Goal: Information Seeking & Learning: Learn about a topic

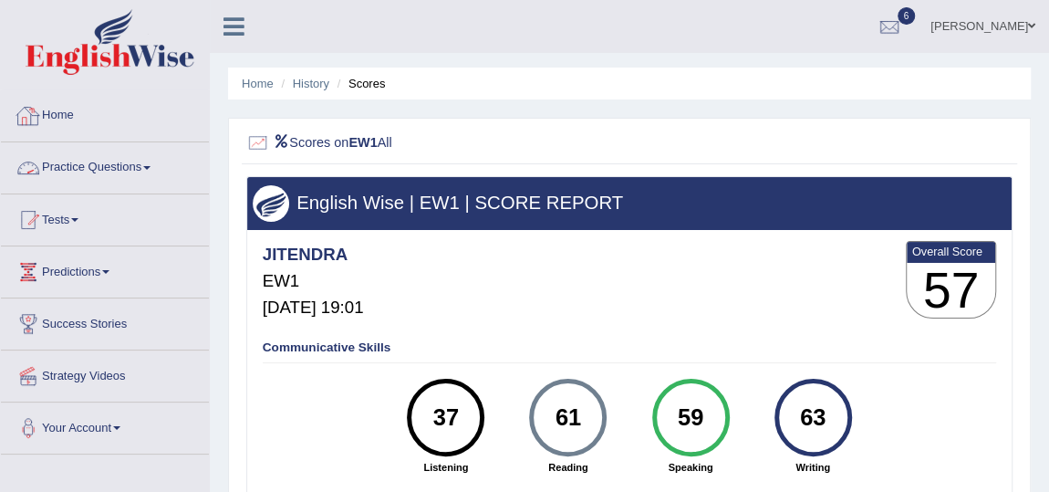
click at [62, 99] on link "Home" at bounding box center [105, 113] width 208 height 46
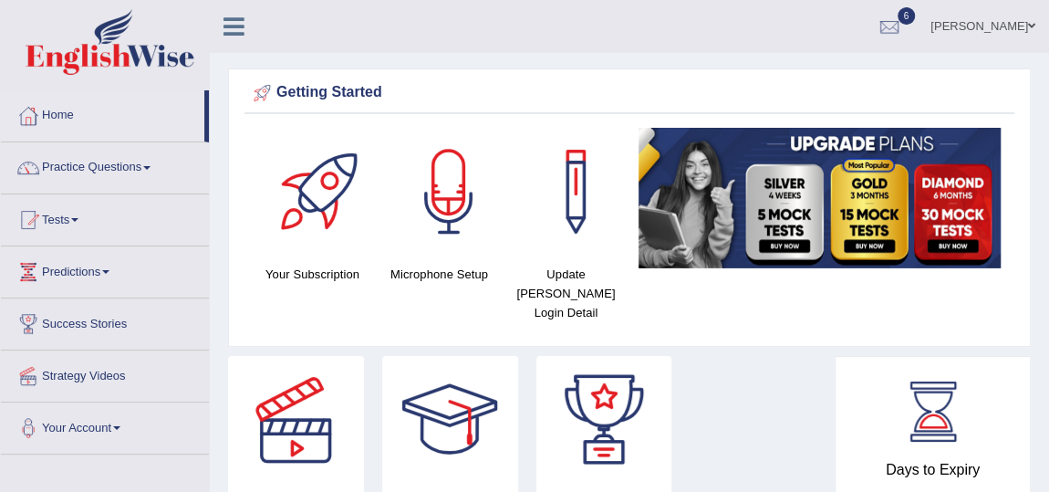
click at [993, 32] on link "Jitendra singh" at bounding box center [983, 23] width 132 height 47
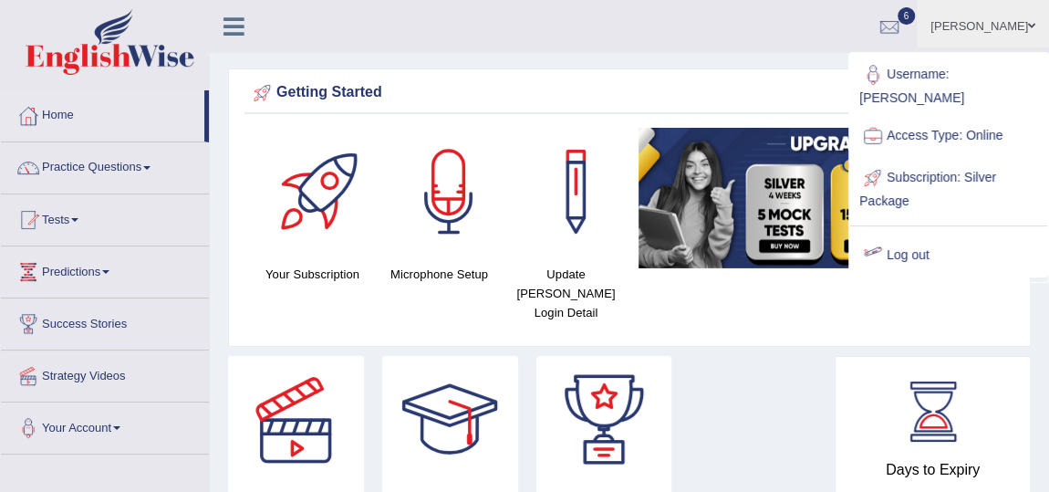
click at [898, 234] on link "Log out" at bounding box center [948, 255] width 197 height 42
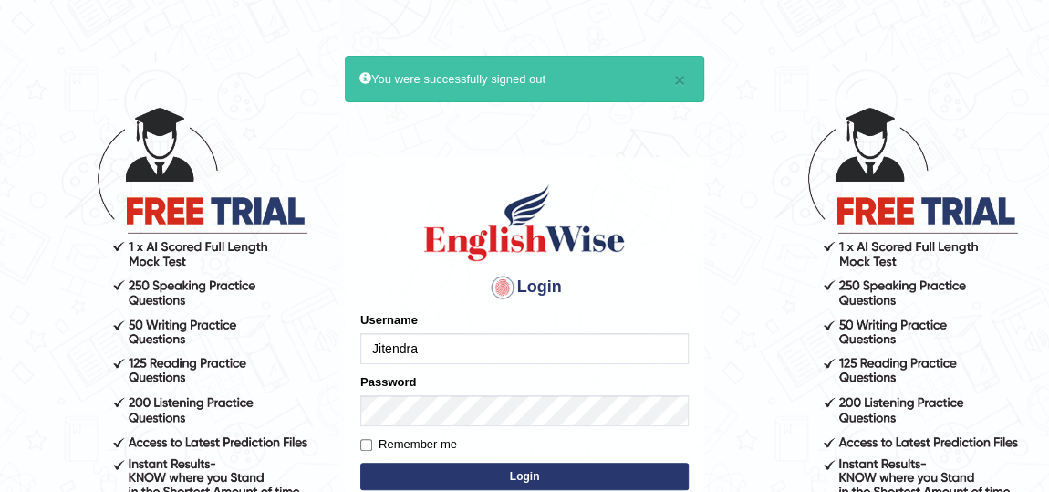
drag, startPoint x: 0, startPoint y: 0, endPoint x: 585, endPoint y: 359, distance: 686.4
click at [585, 359] on input "Jitendra" at bounding box center [524, 348] width 328 height 31
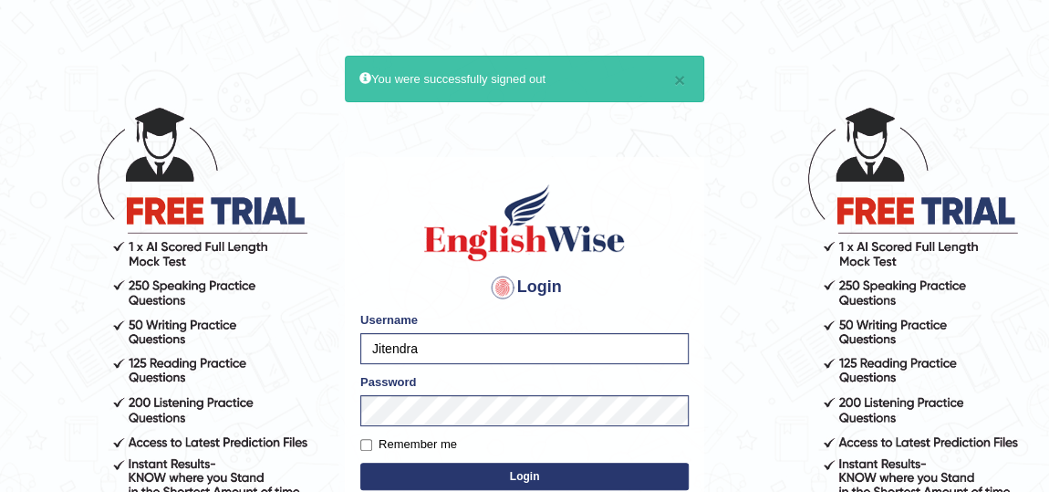
type input "rupali_australia"
click at [501, 472] on button "Login" at bounding box center [524, 476] width 328 height 27
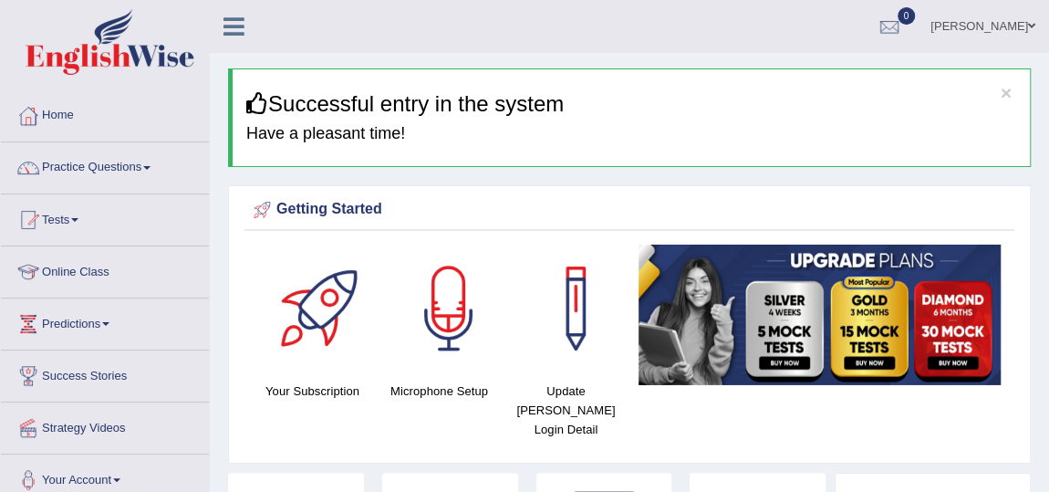
click at [114, 163] on link "Practice Questions" at bounding box center [105, 165] width 208 height 46
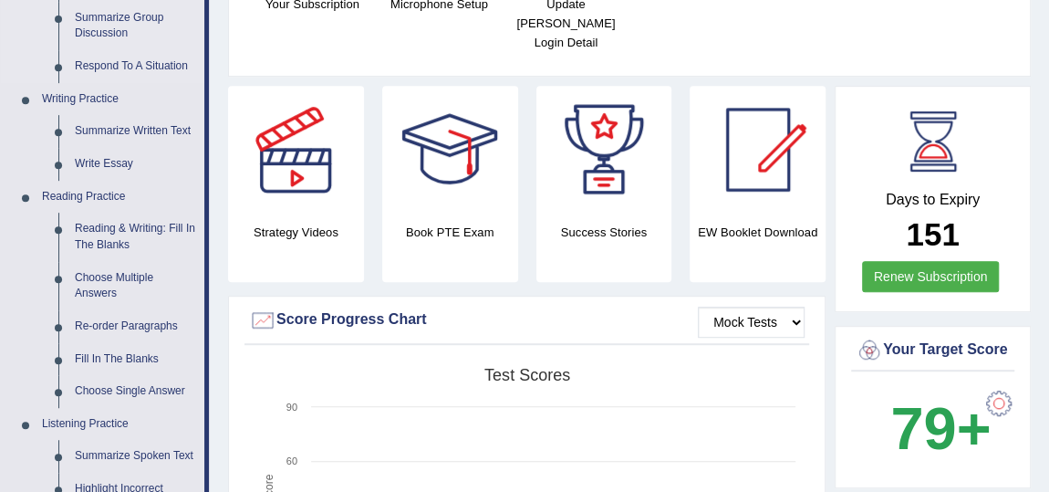
scroll to position [414, 0]
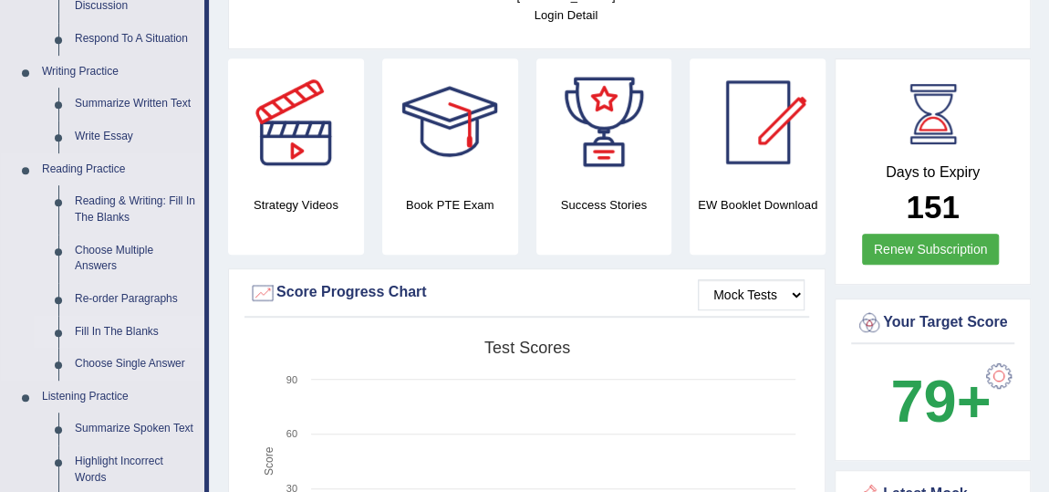
click at [120, 326] on link "Fill In The Blanks" at bounding box center [136, 332] width 138 height 33
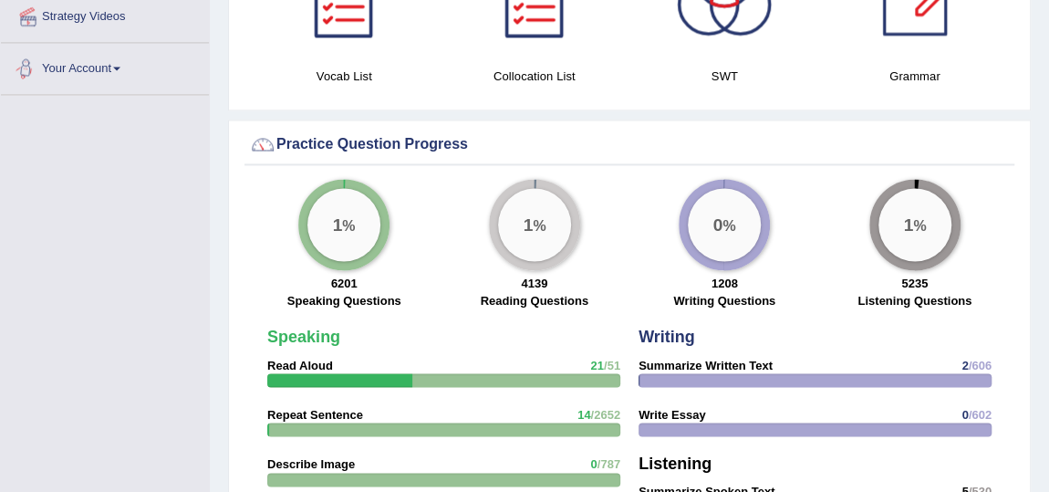
scroll to position [1344, 0]
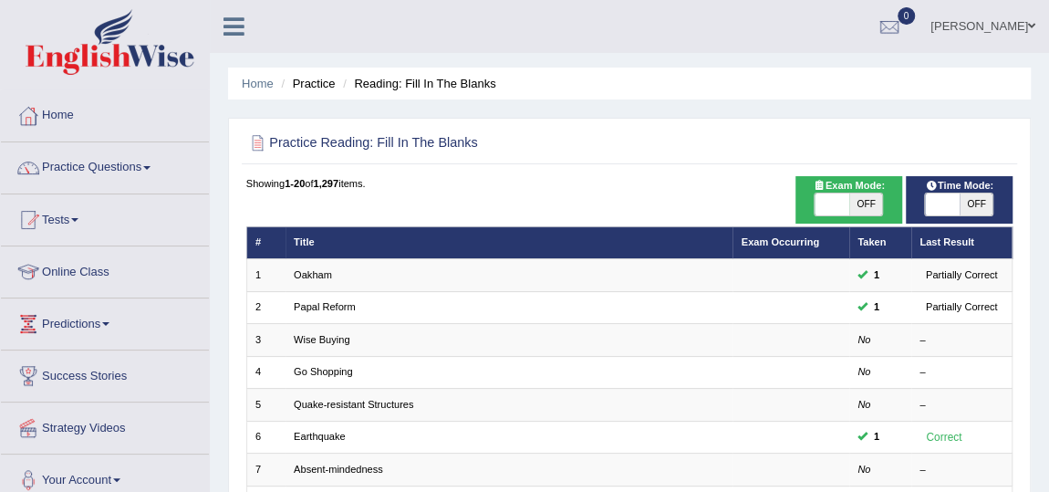
click at [861, 208] on span "OFF" at bounding box center [866, 204] width 34 height 22
checkbox input "true"
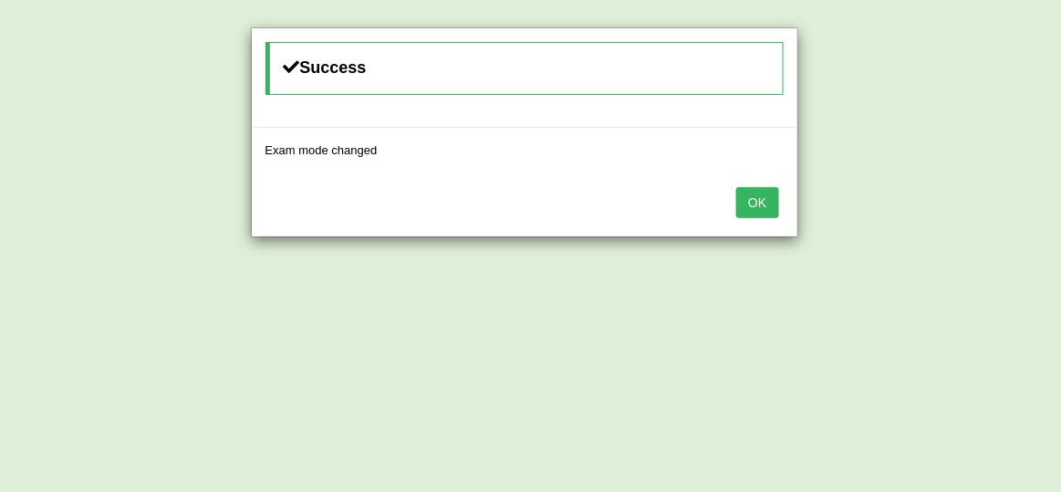
click at [760, 202] on button "OK" at bounding box center [757, 202] width 42 height 31
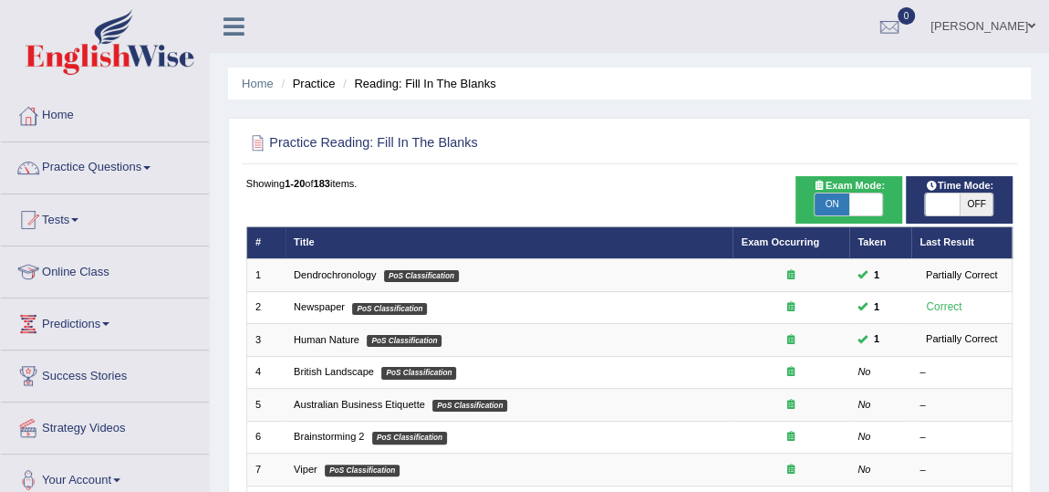
click at [858, 202] on span at bounding box center [866, 204] width 34 height 22
checkbox input "false"
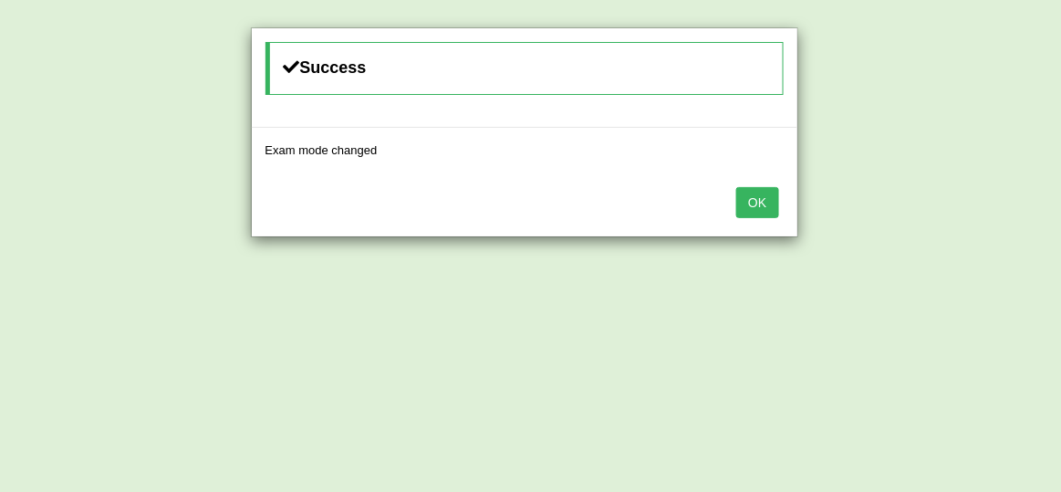
click at [749, 203] on button "OK" at bounding box center [757, 202] width 42 height 31
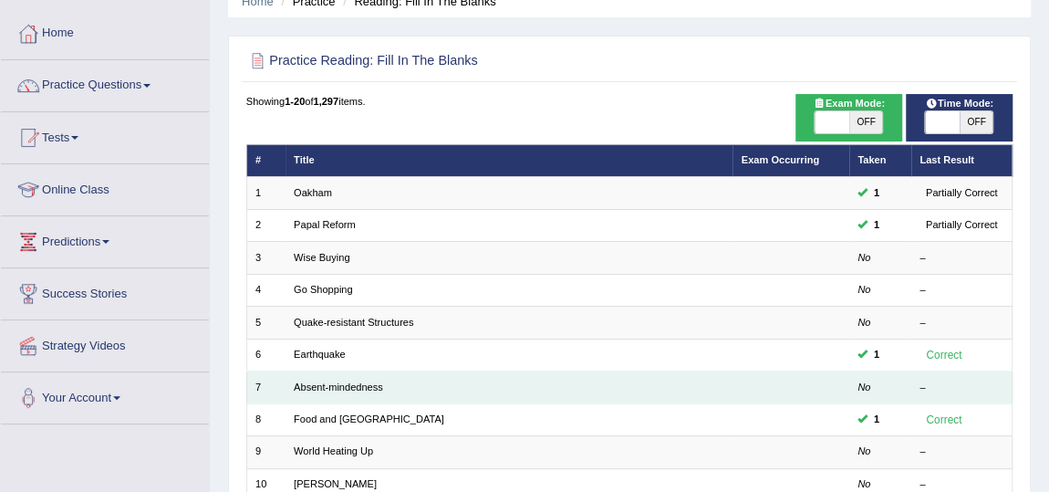
scroll to position [165, 0]
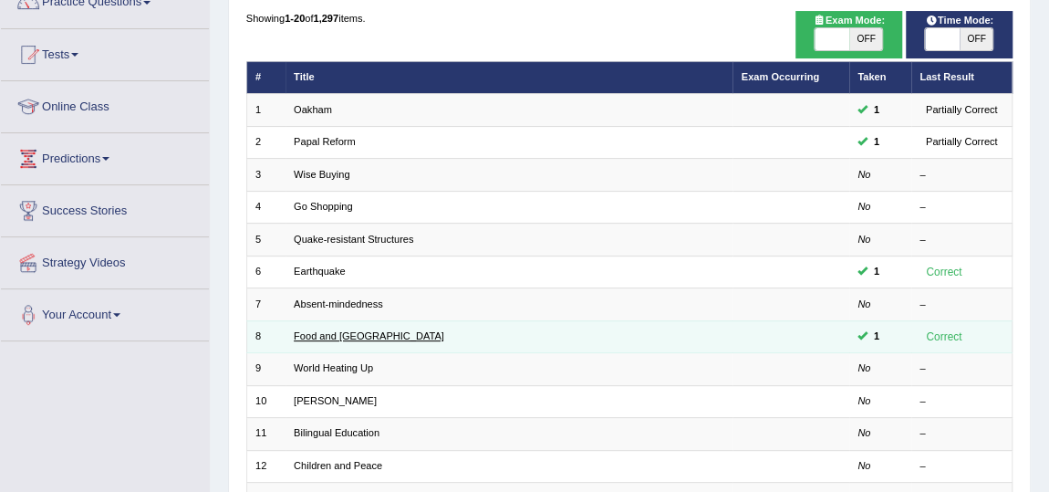
click at [321, 333] on link "Food and US" at bounding box center [369, 335] width 151 height 11
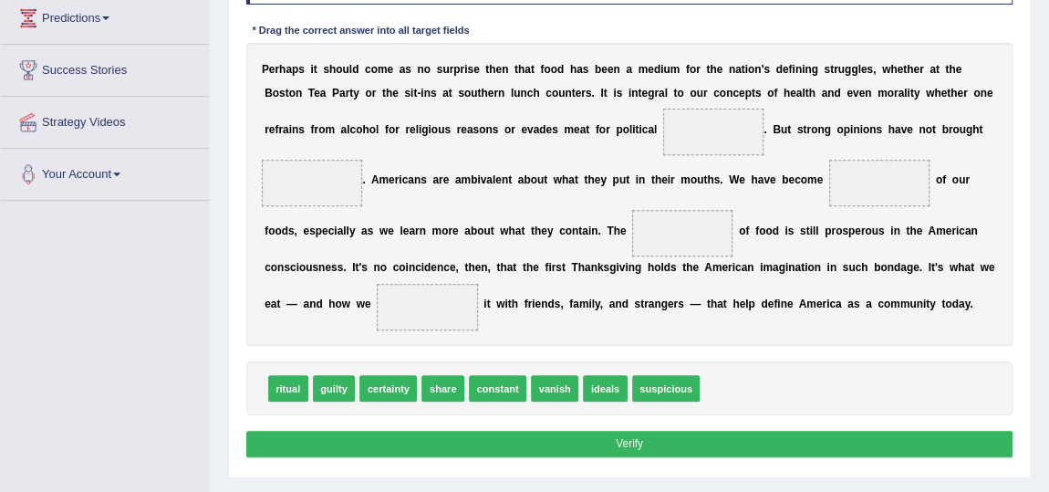
scroll to position [331, 0]
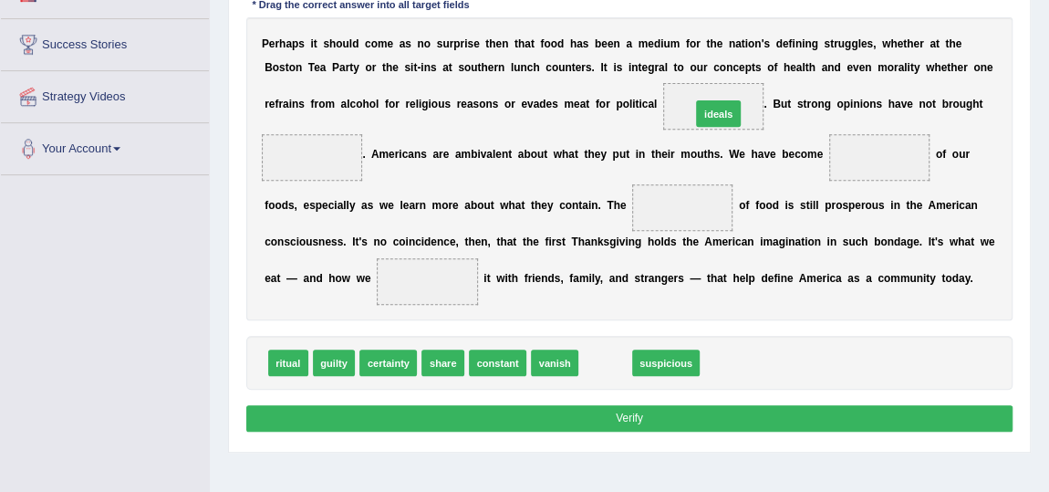
drag, startPoint x: 600, startPoint y: 357, endPoint x: 733, endPoint y: 63, distance: 322.5
click at [331, 361] on span "guilty" at bounding box center [334, 362] width 42 height 26
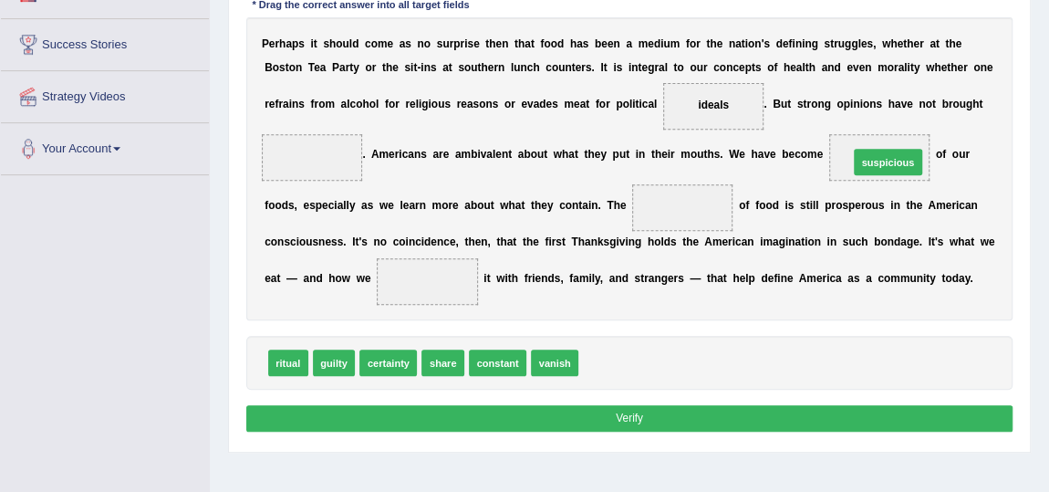
drag, startPoint x: 598, startPoint y: 364, endPoint x: 917, endPoint y: 128, distance: 396.5
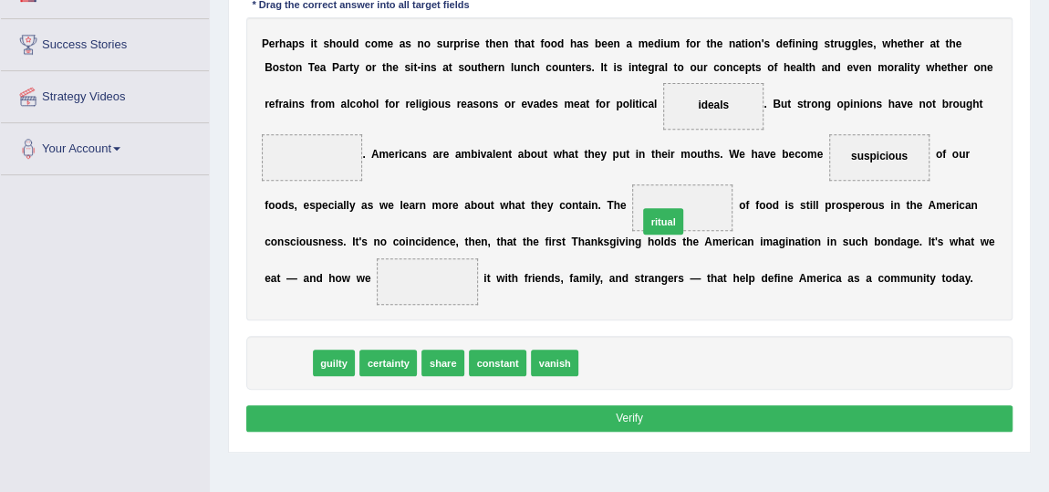
drag, startPoint x: 274, startPoint y: 359, endPoint x: 714, endPoint y: 192, distance: 470.9
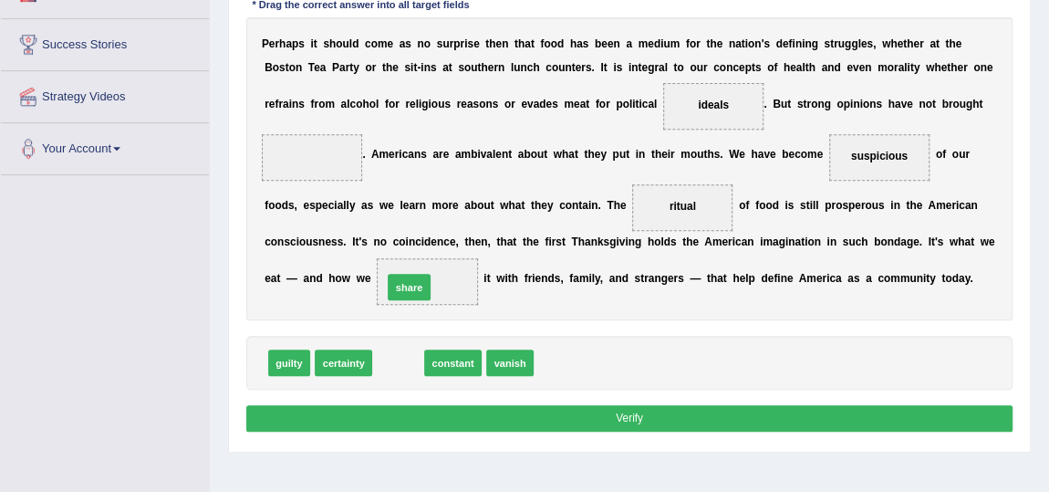
drag, startPoint x: 410, startPoint y: 359, endPoint x: 422, endPoint y: 272, distance: 88.5
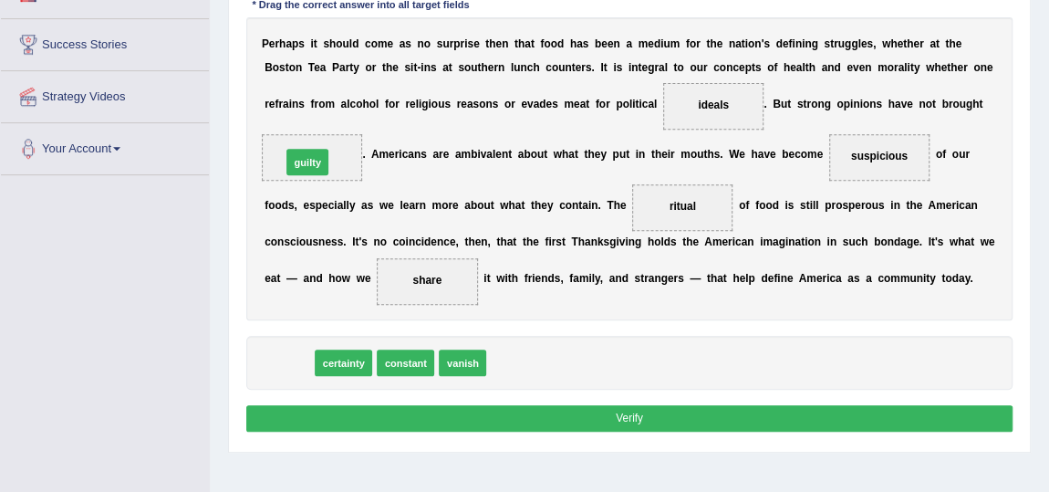
drag, startPoint x: 301, startPoint y: 356, endPoint x: 323, endPoint y: 120, distance: 236.4
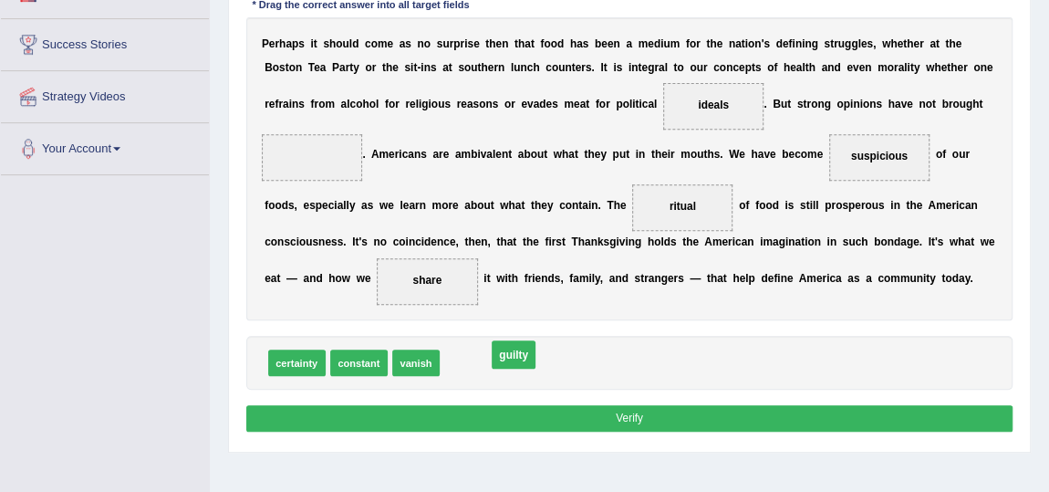
drag, startPoint x: 303, startPoint y: 155, endPoint x: 539, endPoint y: 389, distance: 332.2
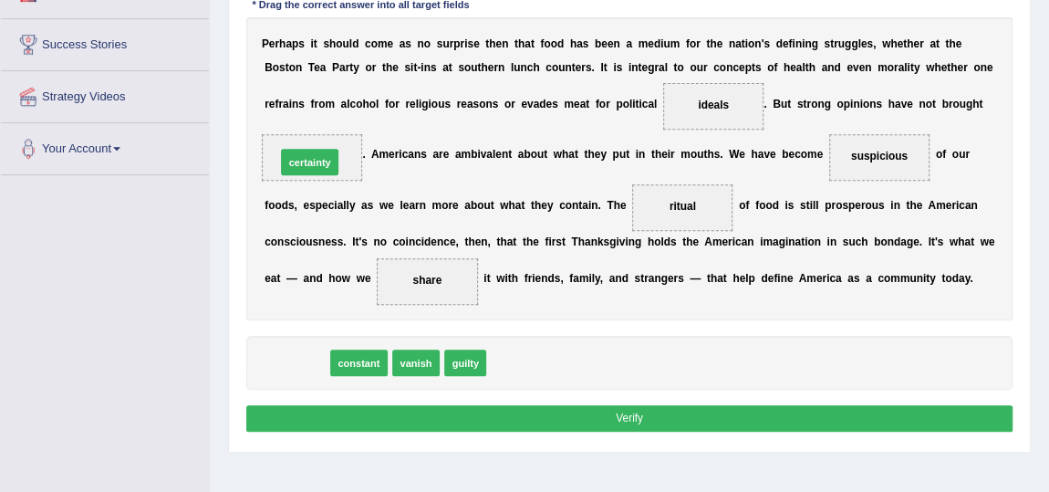
drag, startPoint x: 304, startPoint y: 361, endPoint x: 318, endPoint y: 126, distance: 235.8
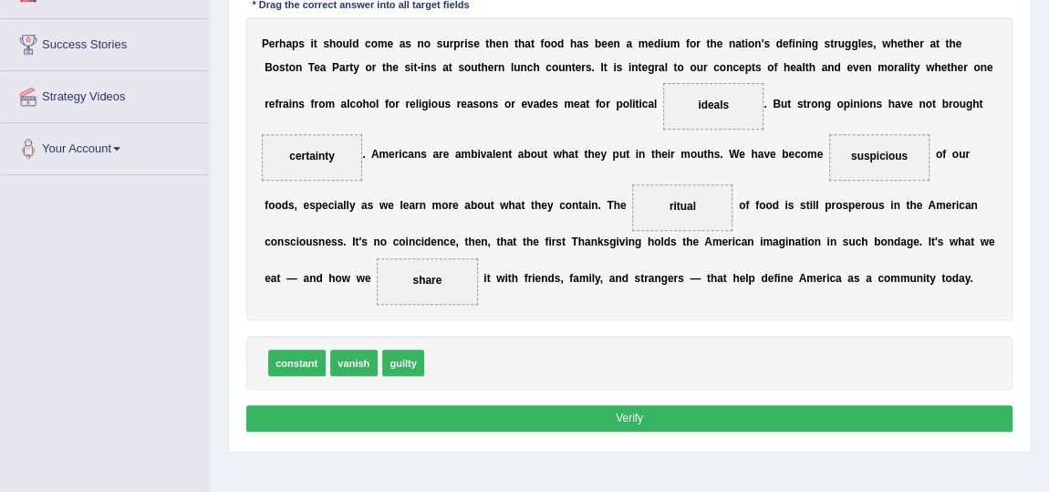
click at [612, 420] on button "Verify" at bounding box center [629, 418] width 767 height 26
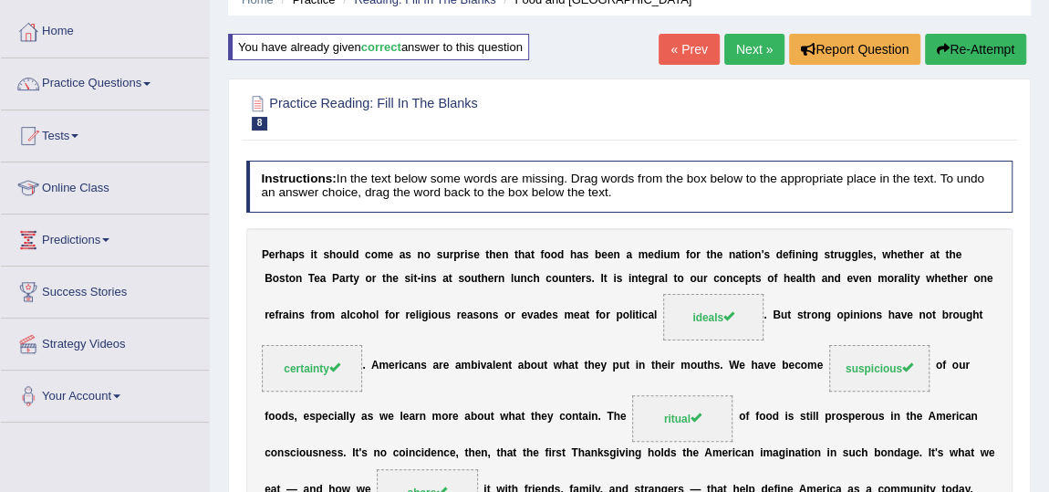
scroll to position [82, 0]
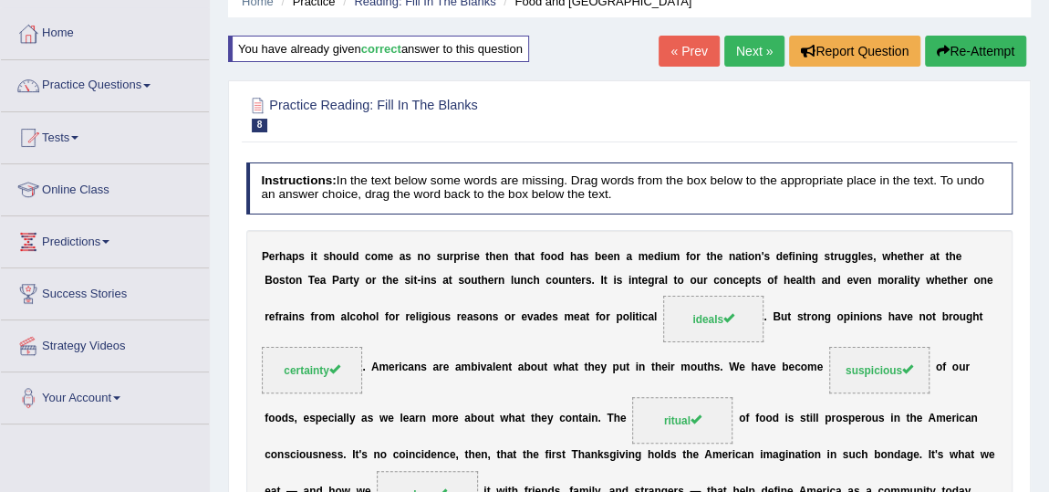
click at [118, 79] on link "Practice Questions" at bounding box center [105, 83] width 208 height 46
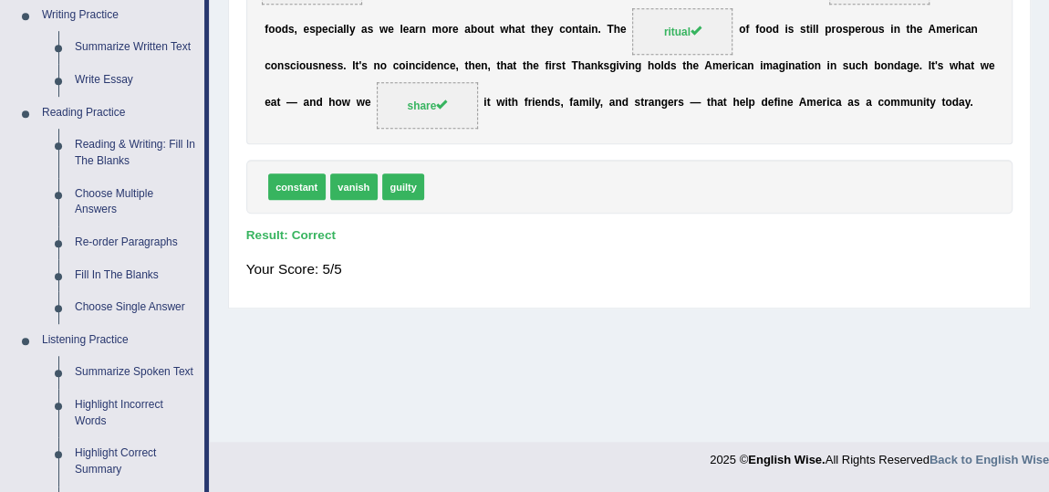
scroll to position [497, 0]
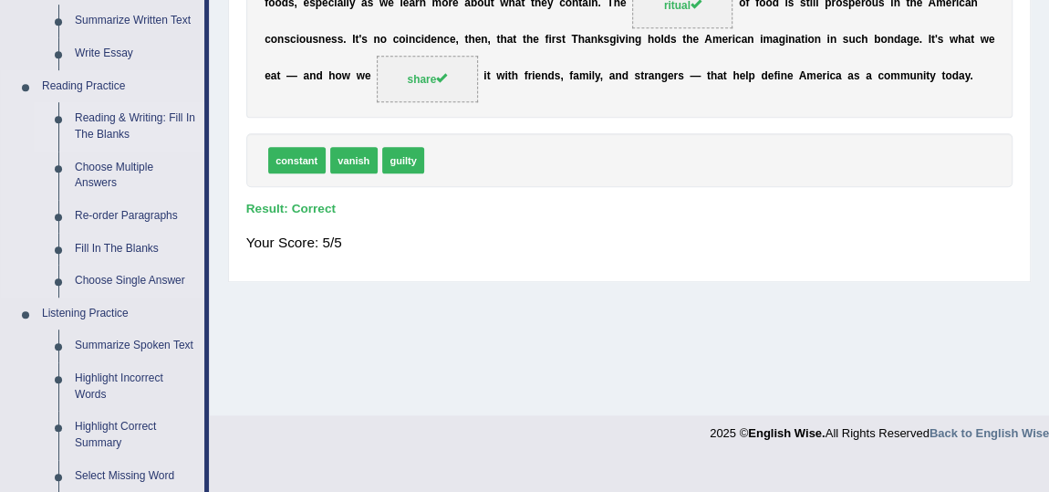
click at [105, 120] on link "Reading & Writing: Fill In The Blanks" at bounding box center [136, 126] width 138 height 48
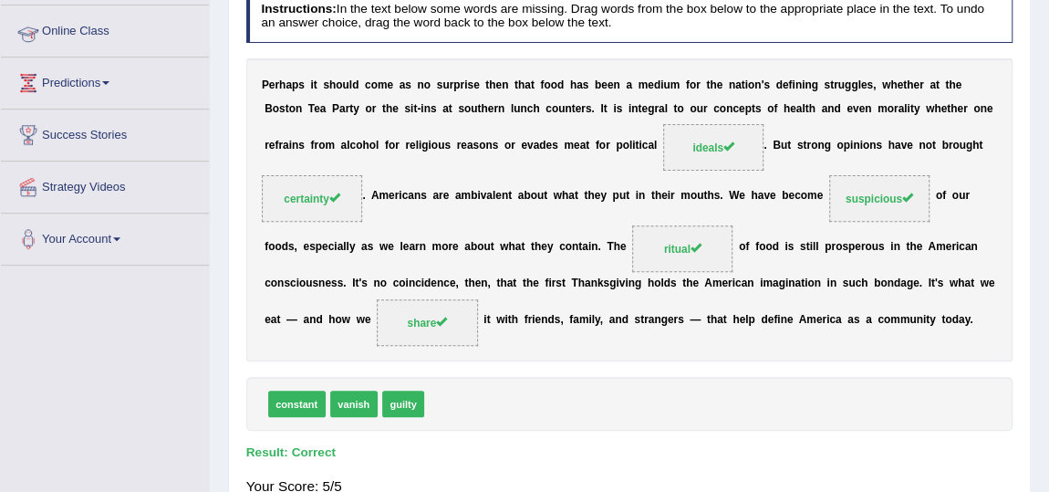
scroll to position [338, 0]
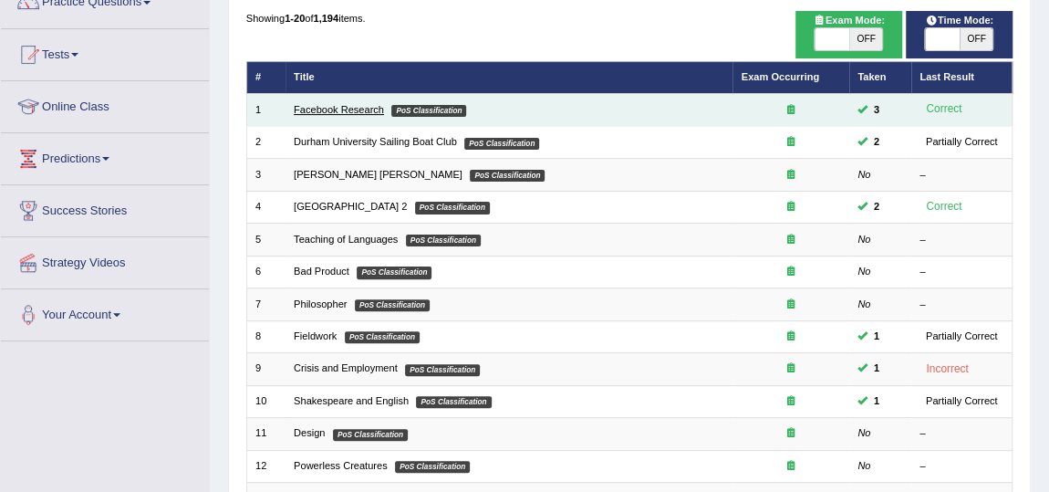
click at [328, 113] on link "Facebook Research" at bounding box center [339, 109] width 90 height 11
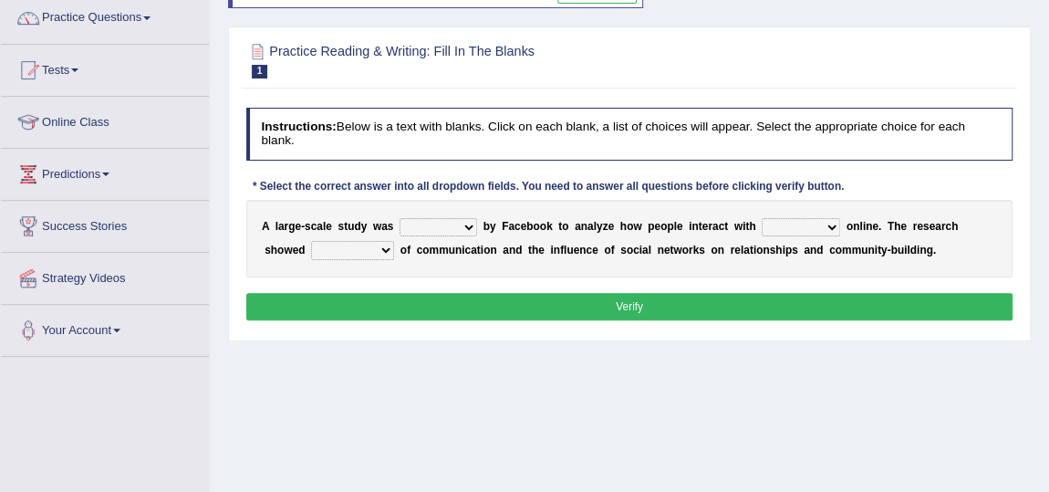
scroll to position [165, 0]
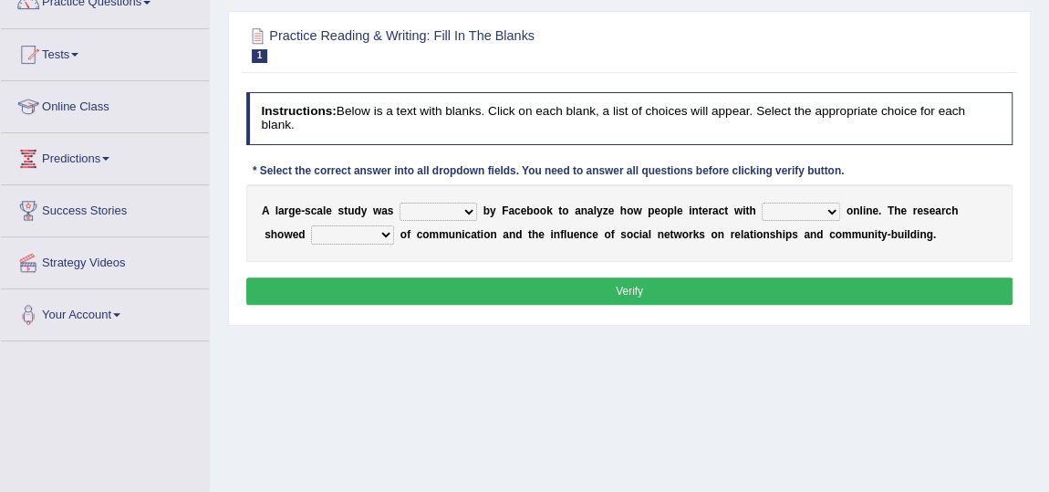
click at [473, 214] on select "surveyed had asked made" at bounding box center [439, 212] width 78 height 18
click at [442, 413] on div "Home Practice Reading & Writing: Fill In The Blanks Facebook Research You have …" at bounding box center [629, 291] width 839 height 912
click at [822, 211] on select "together all each other another" at bounding box center [801, 212] width 78 height 18
select select "each other"
click at [762, 203] on select "together all each other another" at bounding box center [801, 212] width 78 height 18
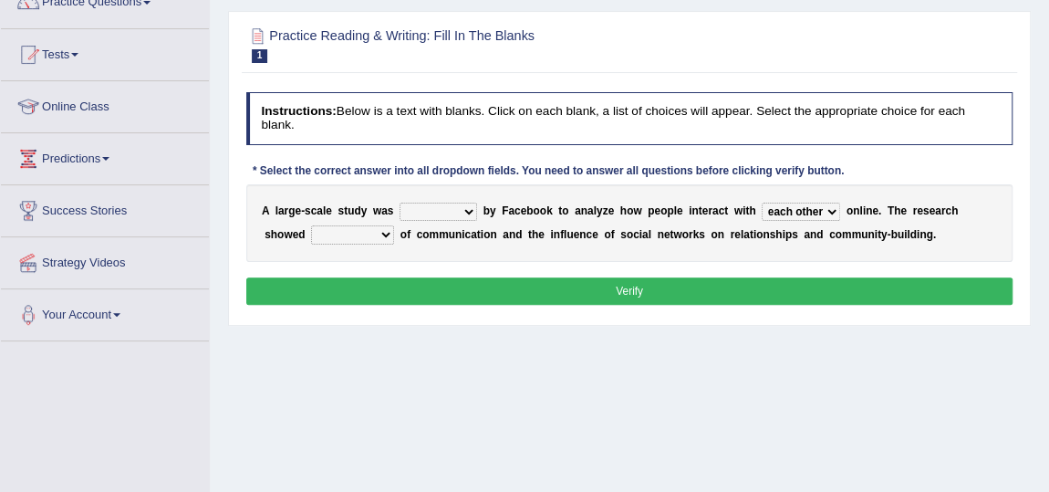
click at [381, 239] on select "advantages standards fellowships patterns" at bounding box center [352, 234] width 83 height 18
click at [457, 212] on select "surveyed had asked made" at bounding box center [439, 212] width 78 height 18
select select "made"
click at [400, 203] on select "surveyed had asked made" at bounding box center [439, 212] width 78 height 18
click at [380, 239] on select "advantages standards fellowships patterns" at bounding box center [352, 234] width 83 height 18
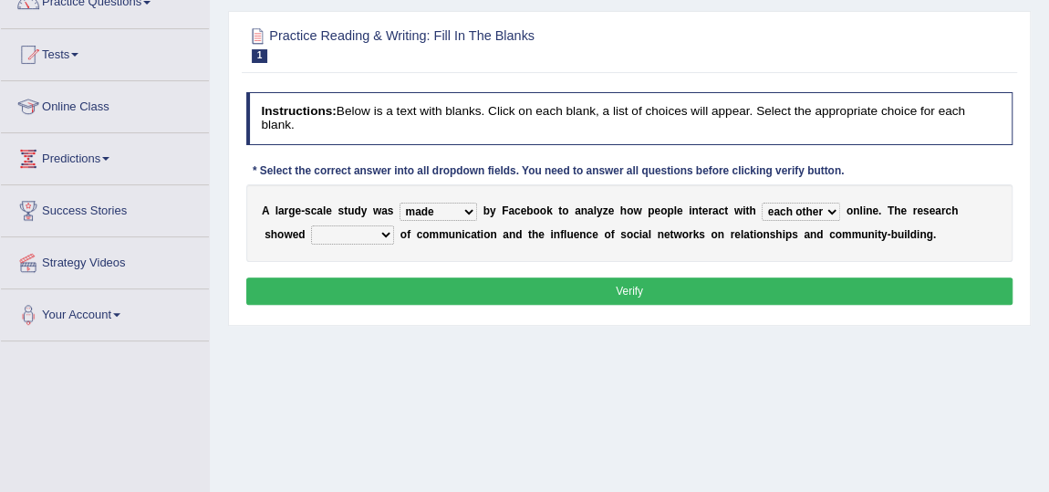
select select "patterns"
click at [311, 225] on select "advantages standards fellowships patterns" at bounding box center [352, 234] width 83 height 18
click at [525, 295] on button "Verify" at bounding box center [629, 290] width 767 height 26
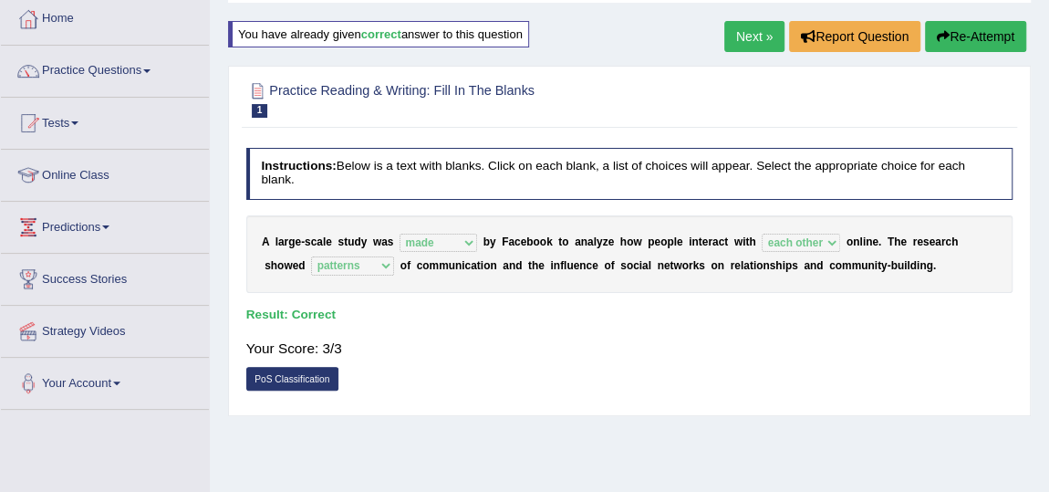
scroll to position [0, 0]
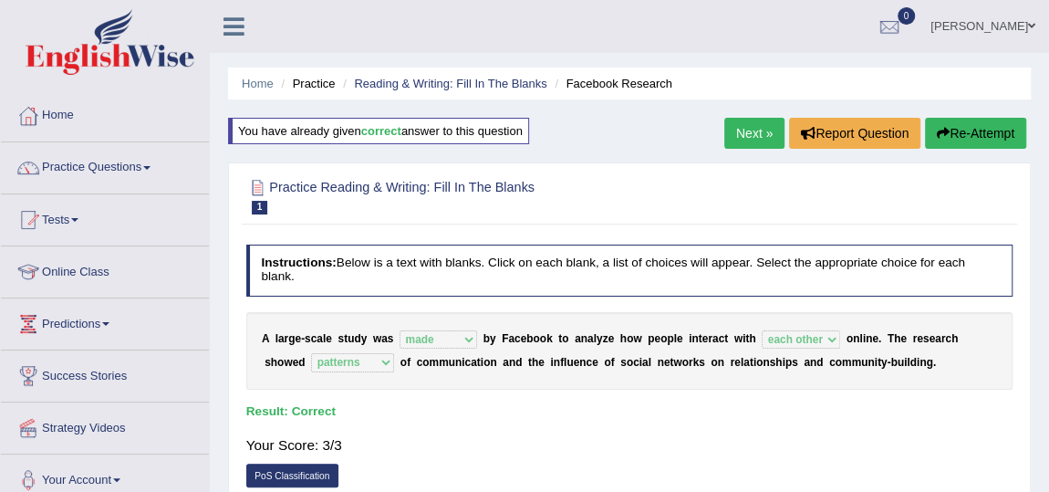
click at [733, 127] on link "Next »" at bounding box center [754, 133] width 60 height 31
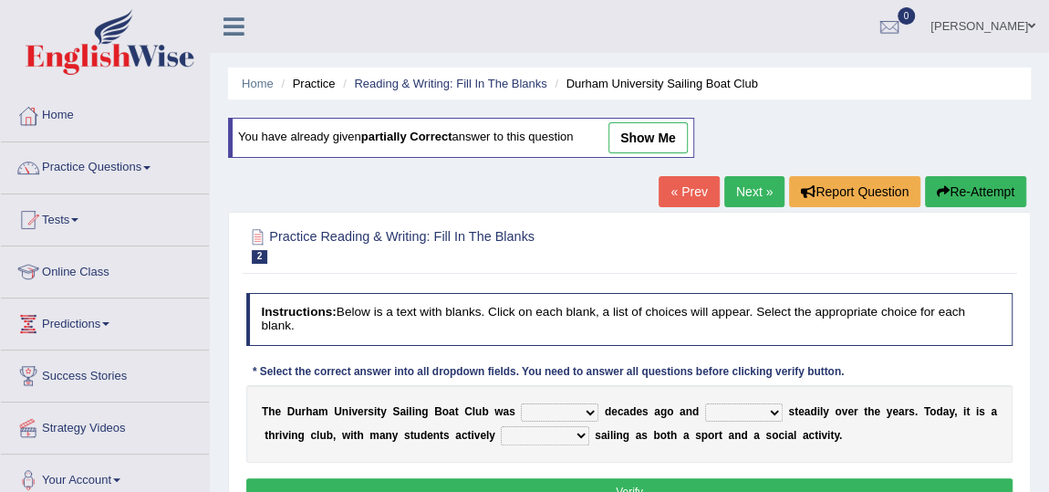
drag, startPoint x: 0, startPoint y: 0, endPoint x: 653, endPoint y: 140, distance: 668.1
click at [653, 140] on link "show me" at bounding box center [647, 137] width 79 height 31
select select "founded"
select select "growing"
select select "enjoying"
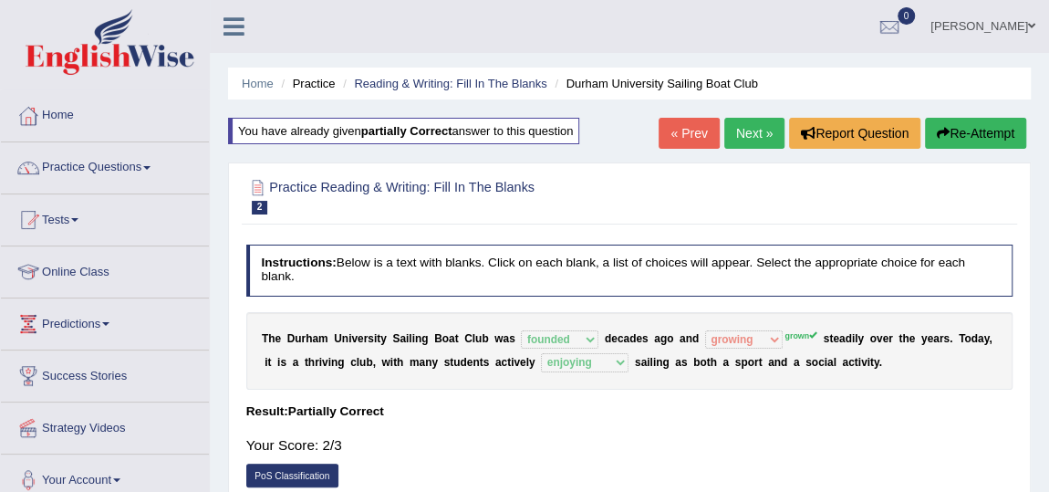
click at [748, 136] on link "Next »" at bounding box center [754, 133] width 60 height 31
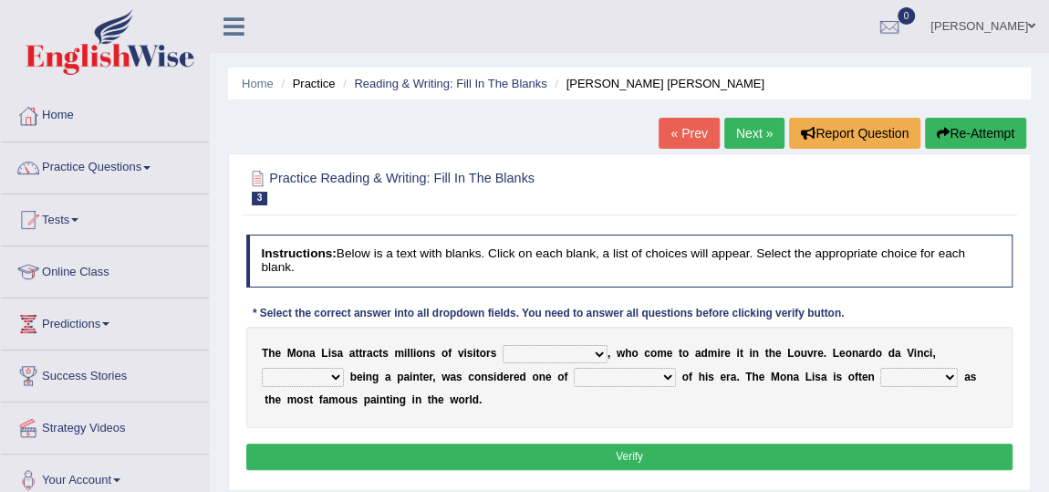
drag, startPoint x: 0, startPoint y: 0, endPoint x: 994, endPoint y: 26, distance: 994.7
click at [994, 26] on link "[PERSON_NAME]" at bounding box center [983, 23] width 132 height 47
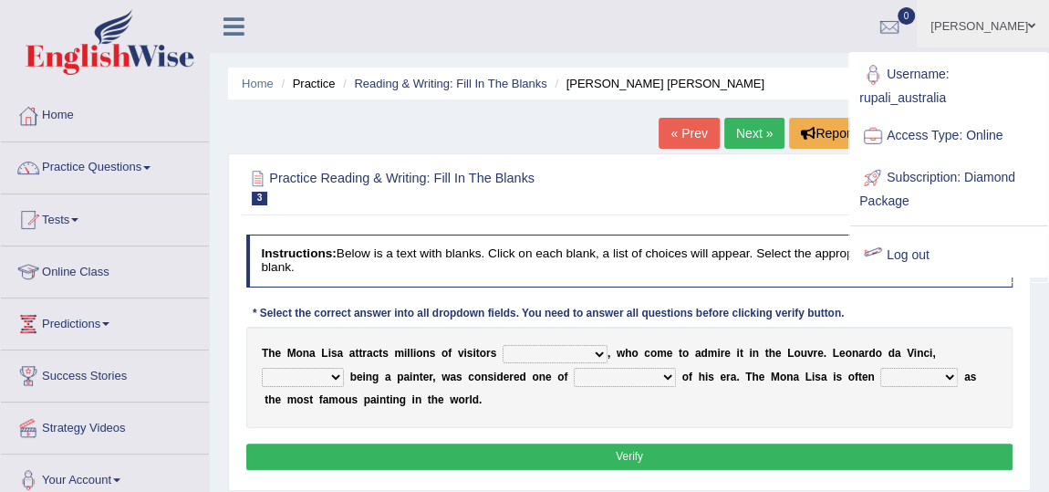
click at [902, 258] on link "Log out" at bounding box center [948, 255] width 197 height 42
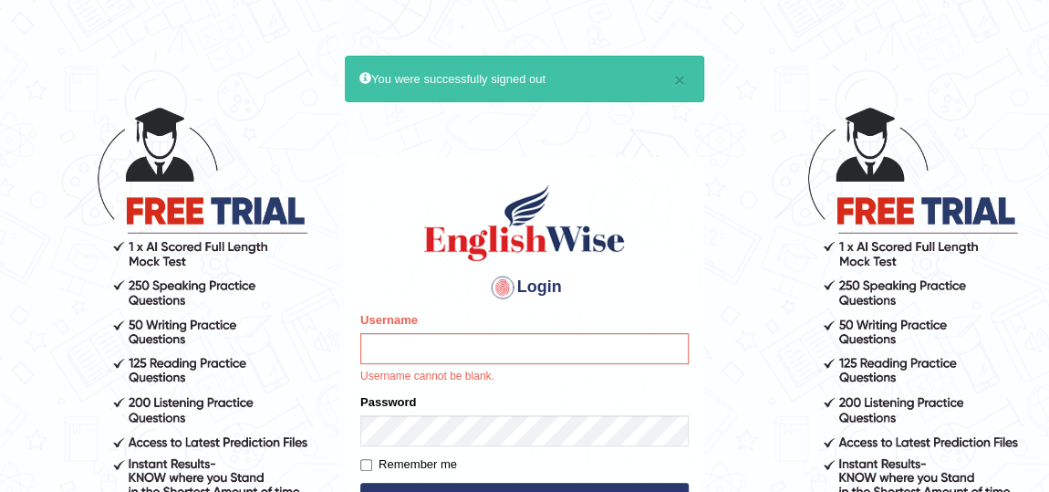
click at [458, 359] on input "Username" at bounding box center [524, 348] width 328 height 31
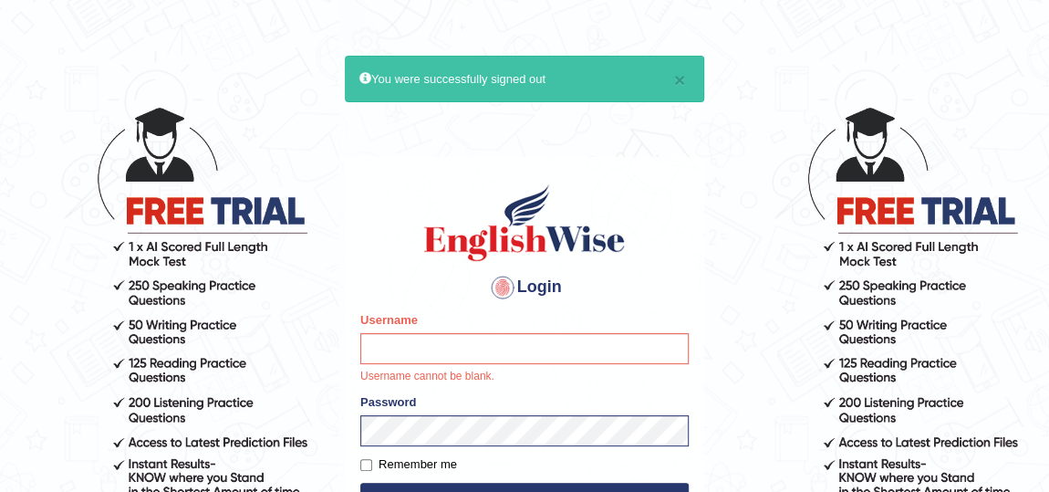
type input "rupali_australia"
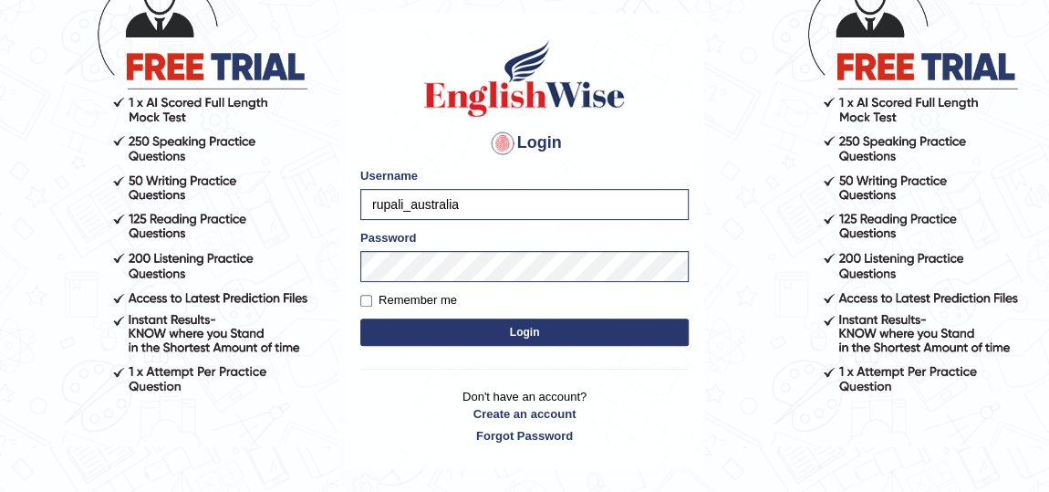
scroll to position [165, 0]
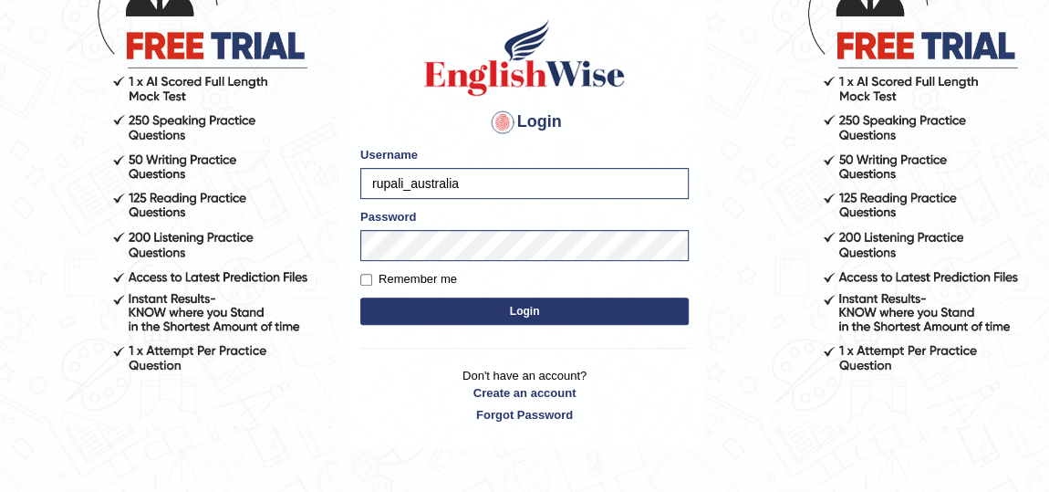
click at [551, 317] on button "Login" at bounding box center [524, 310] width 328 height 27
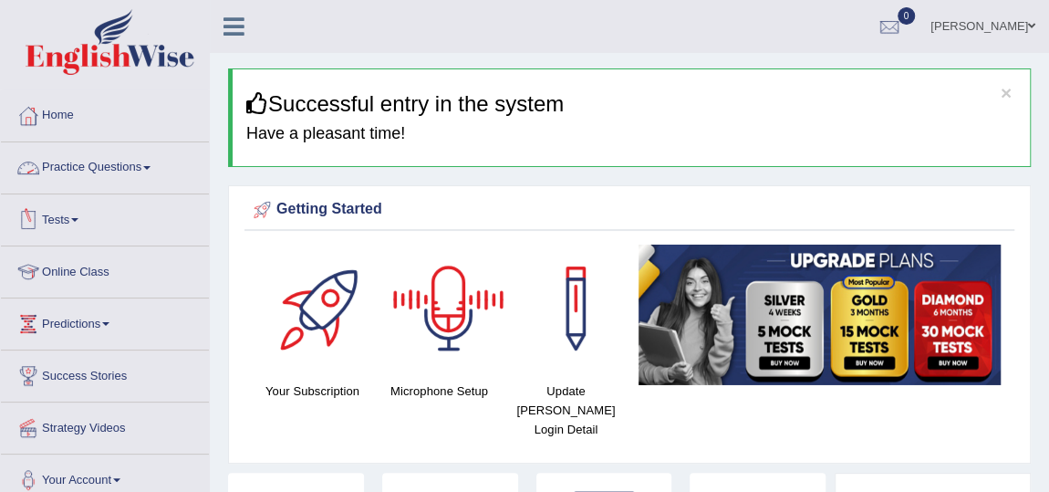
click at [121, 166] on link "Practice Questions" at bounding box center [105, 165] width 208 height 46
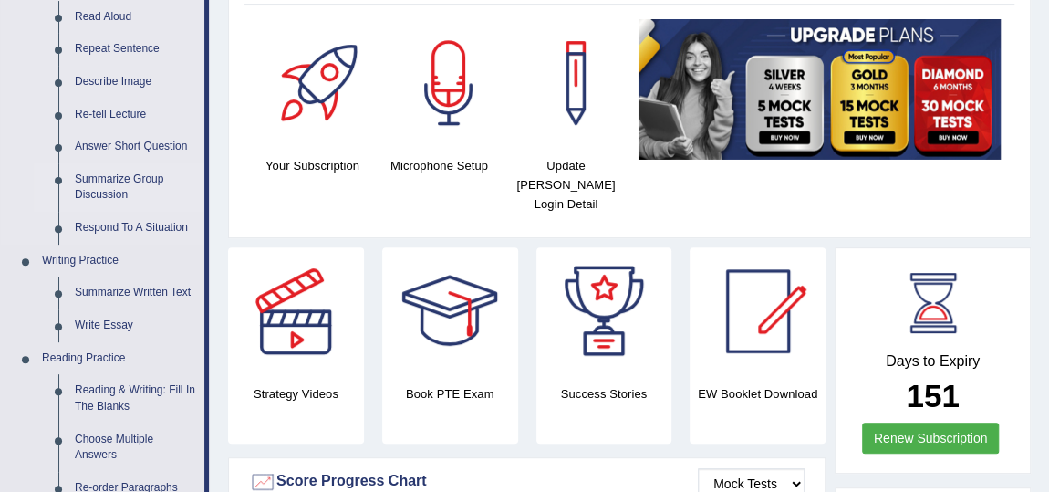
scroll to position [331, 0]
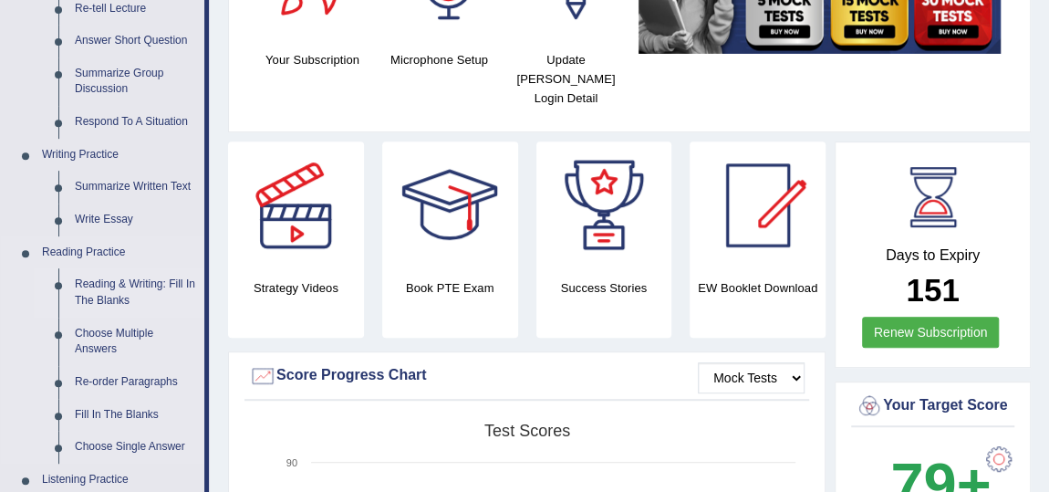
click at [116, 291] on link "Reading & Writing: Fill In The Blanks" at bounding box center [136, 292] width 138 height 48
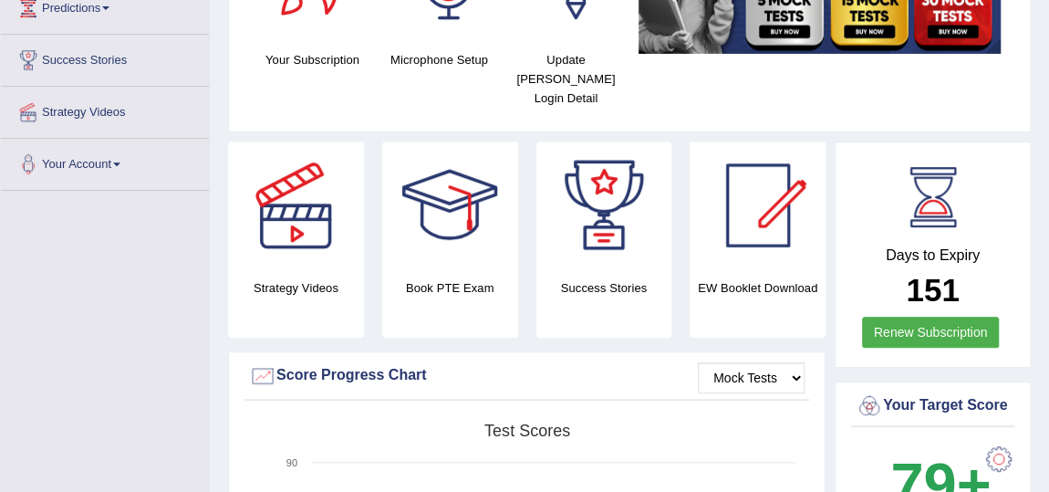
scroll to position [353, 0]
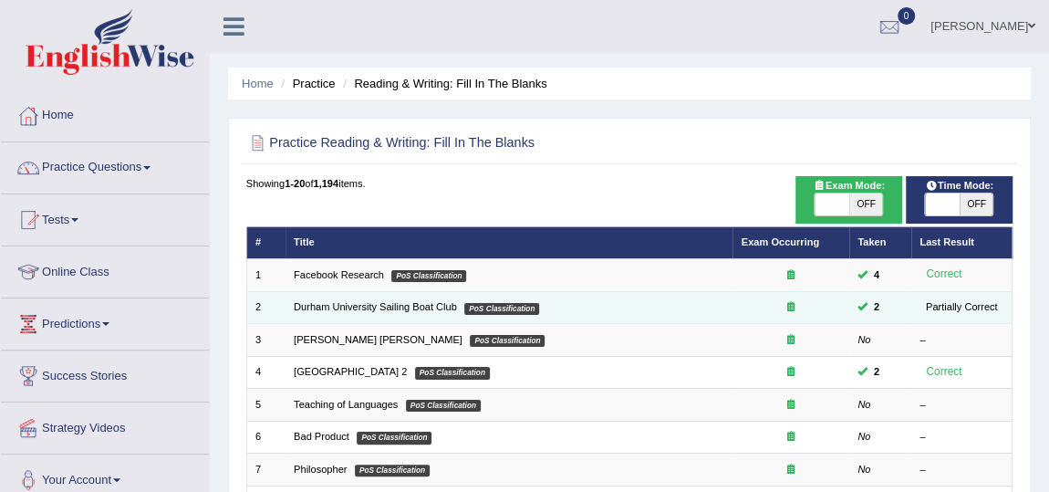
drag, startPoint x: 317, startPoint y: 304, endPoint x: 362, endPoint y: 296, distance: 46.2
click at [317, 304] on link "Durham University Sailing Boat Club" at bounding box center [375, 306] width 163 height 11
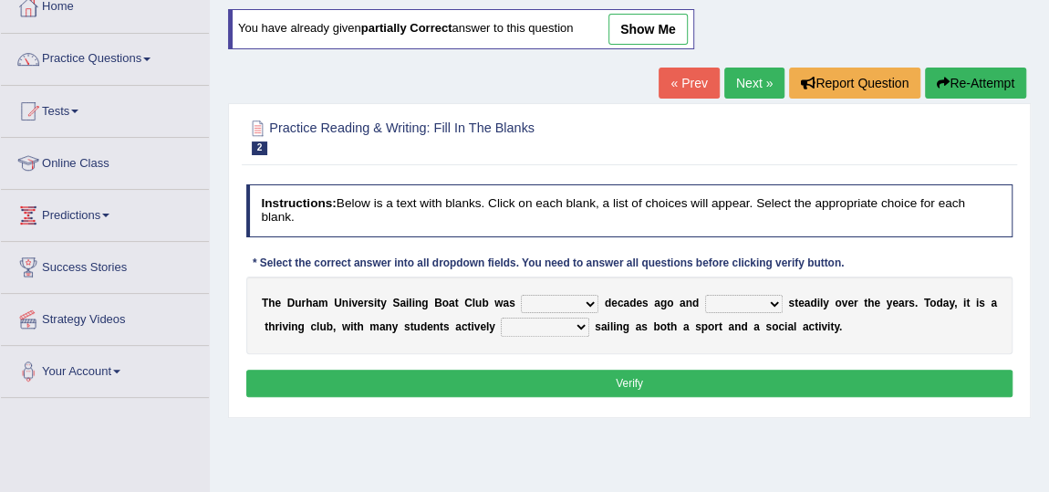
scroll to position [82, 0]
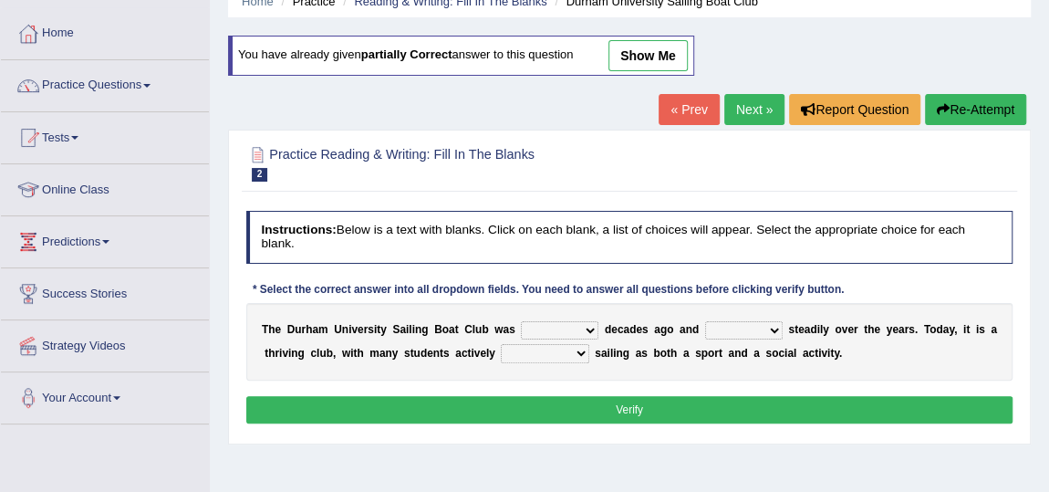
click at [635, 44] on link "show me" at bounding box center [647, 55] width 79 height 31
select select "founded"
select select "growing"
select select "enjoying"
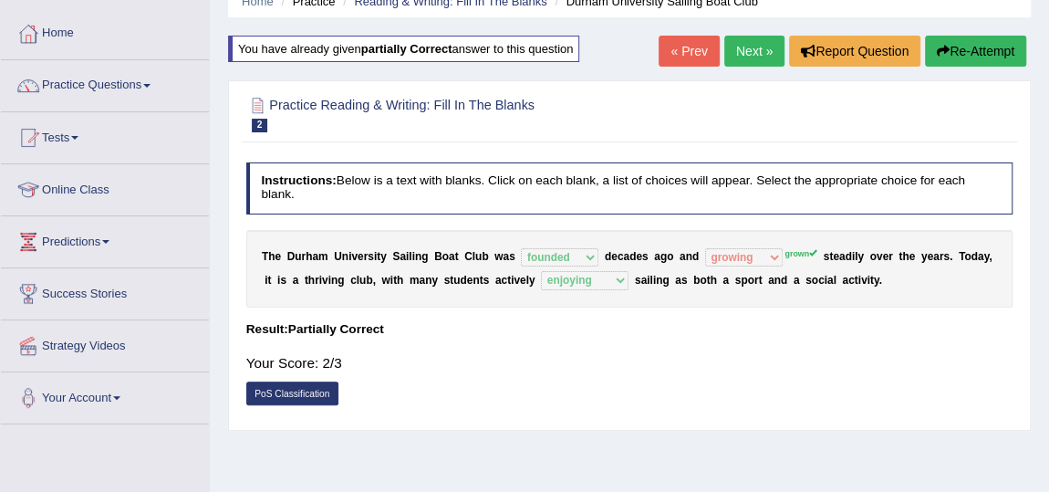
scroll to position [165, 0]
